Goal: Task Accomplishment & Management: Use online tool/utility

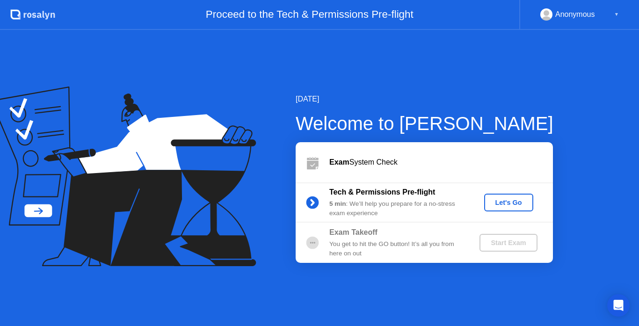
drag, startPoint x: 0, startPoint y: 0, endPoint x: 503, endPoint y: 199, distance: 541.0
click at [503, 199] on div "Let's Go" at bounding box center [509, 202] width 42 height 7
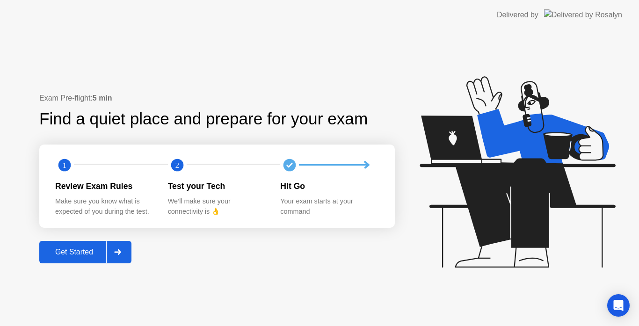
click at [79, 256] on div "Get Started" at bounding box center [74, 252] width 64 height 8
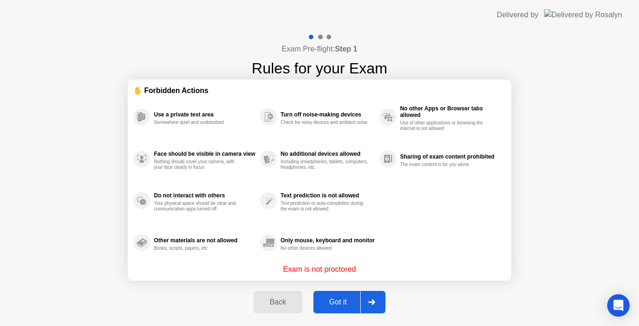
click at [334, 297] on button "Got it" at bounding box center [349, 302] width 72 height 22
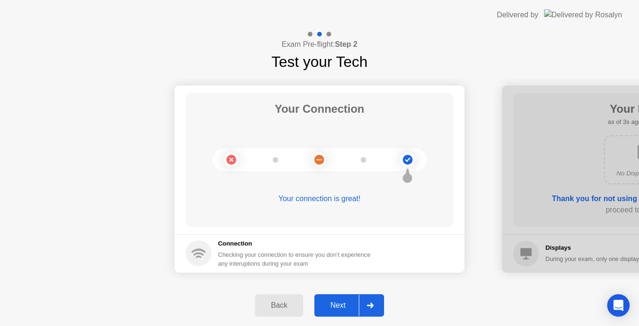
click at [335, 303] on div "Next" at bounding box center [338, 305] width 42 height 8
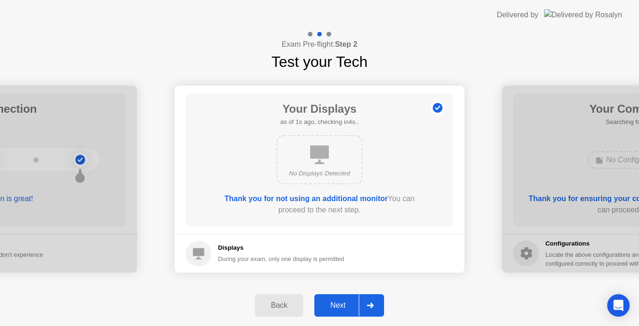
click at [335, 303] on div "Next" at bounding box center [338, 305] width 42 height 8
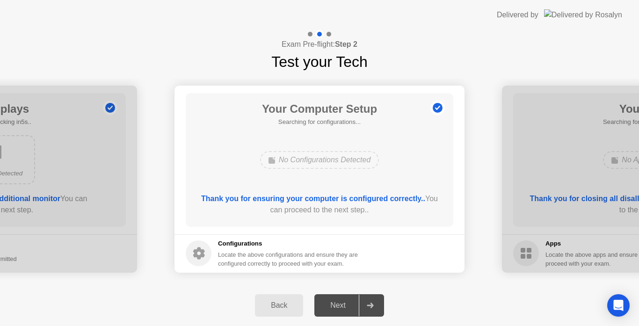
click at [335, 303] on div "Next" at bounding box center [338, 305] width 42 height 8
click at [341, 309] on div "Next" at bounding box center [338, 305] width 42 height 8
click at [371, 304] on icon at bounding box center [370, 306] width 7 height 6
click at [375, 302] on div at bounding box center [370, 306] width 22 height 22
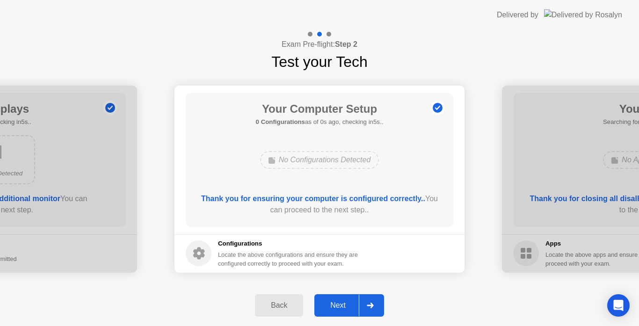
click at [468, 65] on div "Exam Pre-flight: Step 2 Test your Tech" at bounding box center [319, 51] width 639 height 43
click at [371, 302] on div at bounding box center [370, 306] width 22 height 22
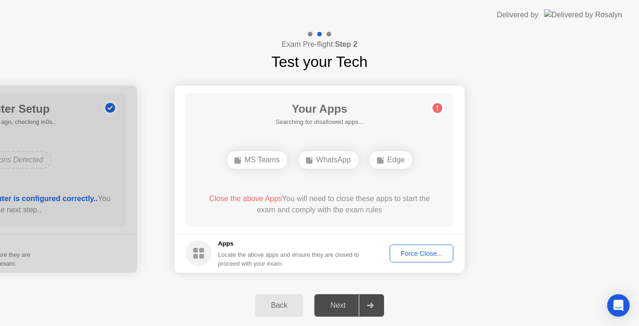
click at [419, 247] on button "Force Close..." at bounding box center [422, 254] width 64 height 18
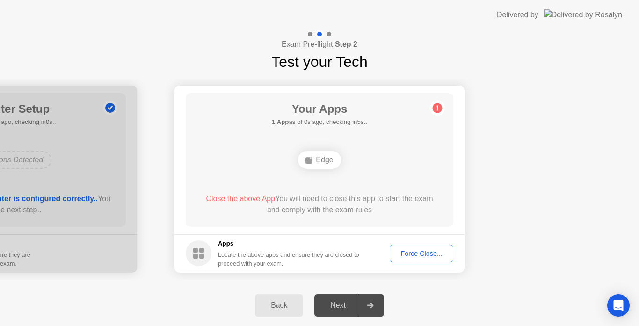
click at [377, 306] on div at bounding box center [370, 306] width 22 height 22
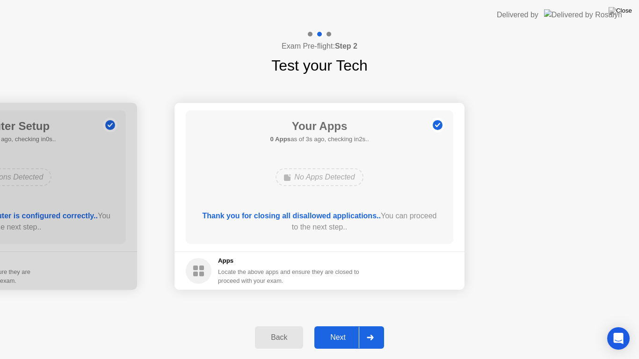
click at [346, 326] on div "Next" at bounding box center [338, 338] width 42 height 8
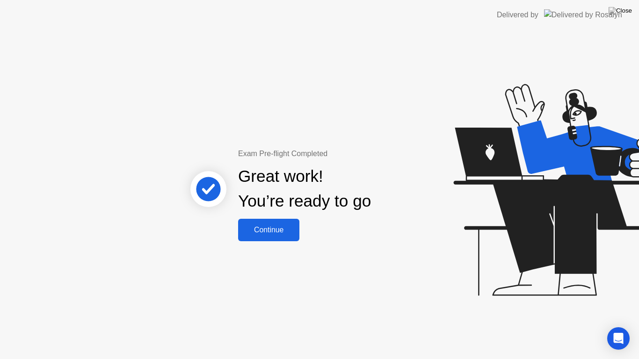
click at [283, 234] on div "Continue" at bounding box center [269, 230] width 56 height 8
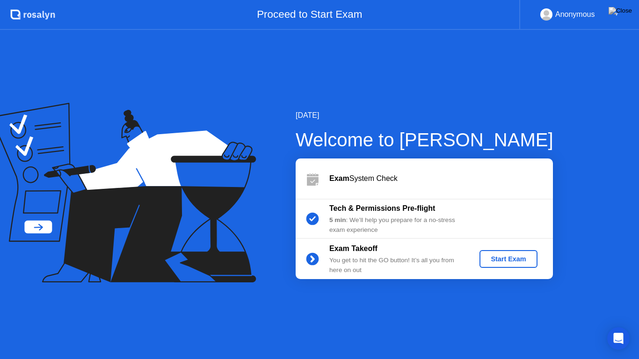
click at [499, 263] on div "Start Exam" at bounding box center [508, 258] width 50 height 7
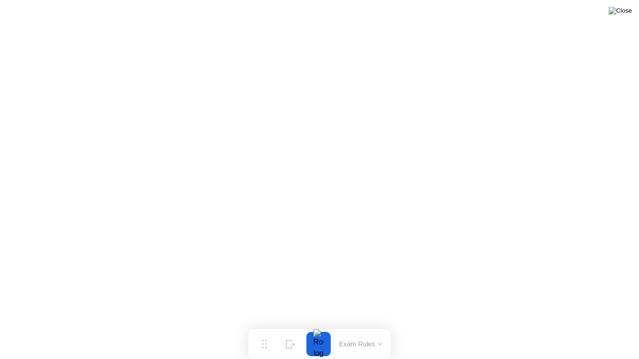
click at [626, 15] on img at bounding box center [620, 10] width 23 height 7
click at [621, 13] on img at bounding box center [620, 10] width 23 height 7
click at [627, 11] on img at bounding box center [620, 10] width 23 height 7
